Goal: Task Accomplishment & Management: Use online tool/utility

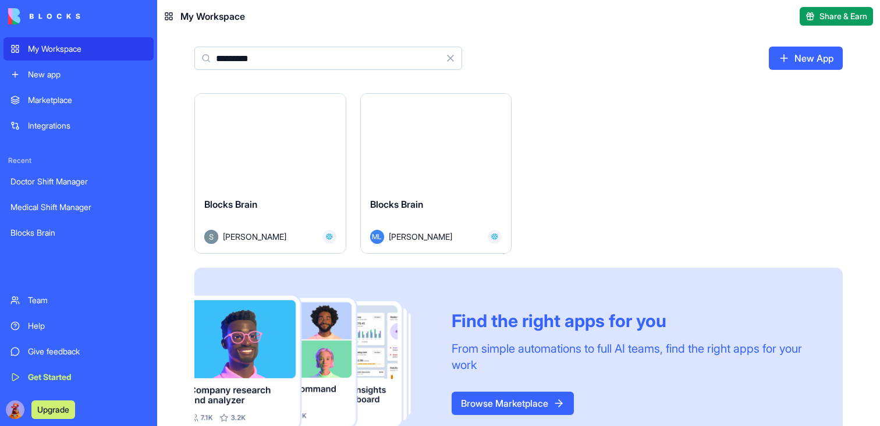
type input "*********"
click at [437, 144] on button "Launch" at bounding box center [435, 140] width 87 height 23
click at [276, 141] on button "Launch" at bounding box center [269, 140] width 87 height 23
